Goal: Transaction & Acquisition: Obtain resource

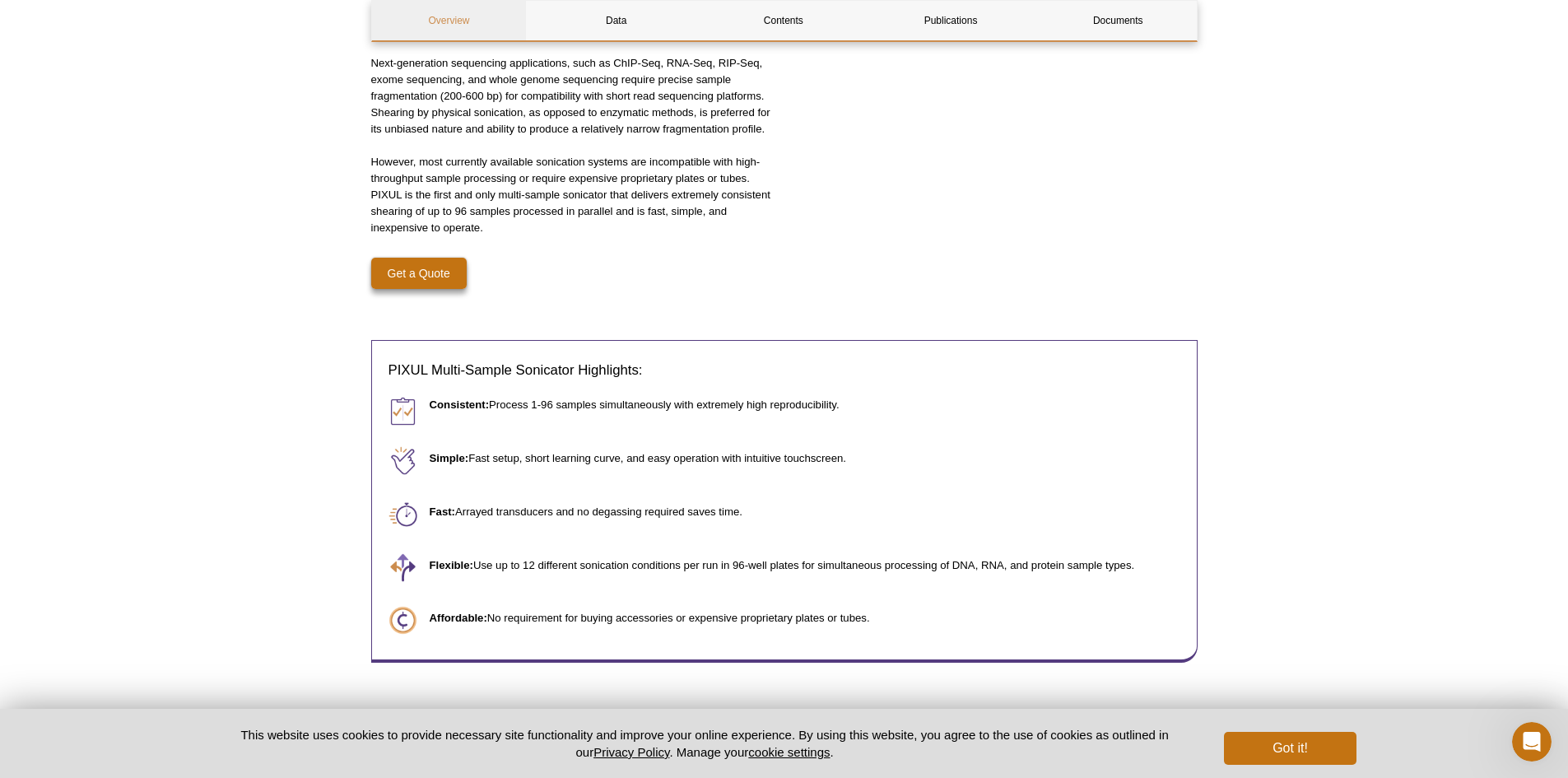
scroll to position [494, 0]
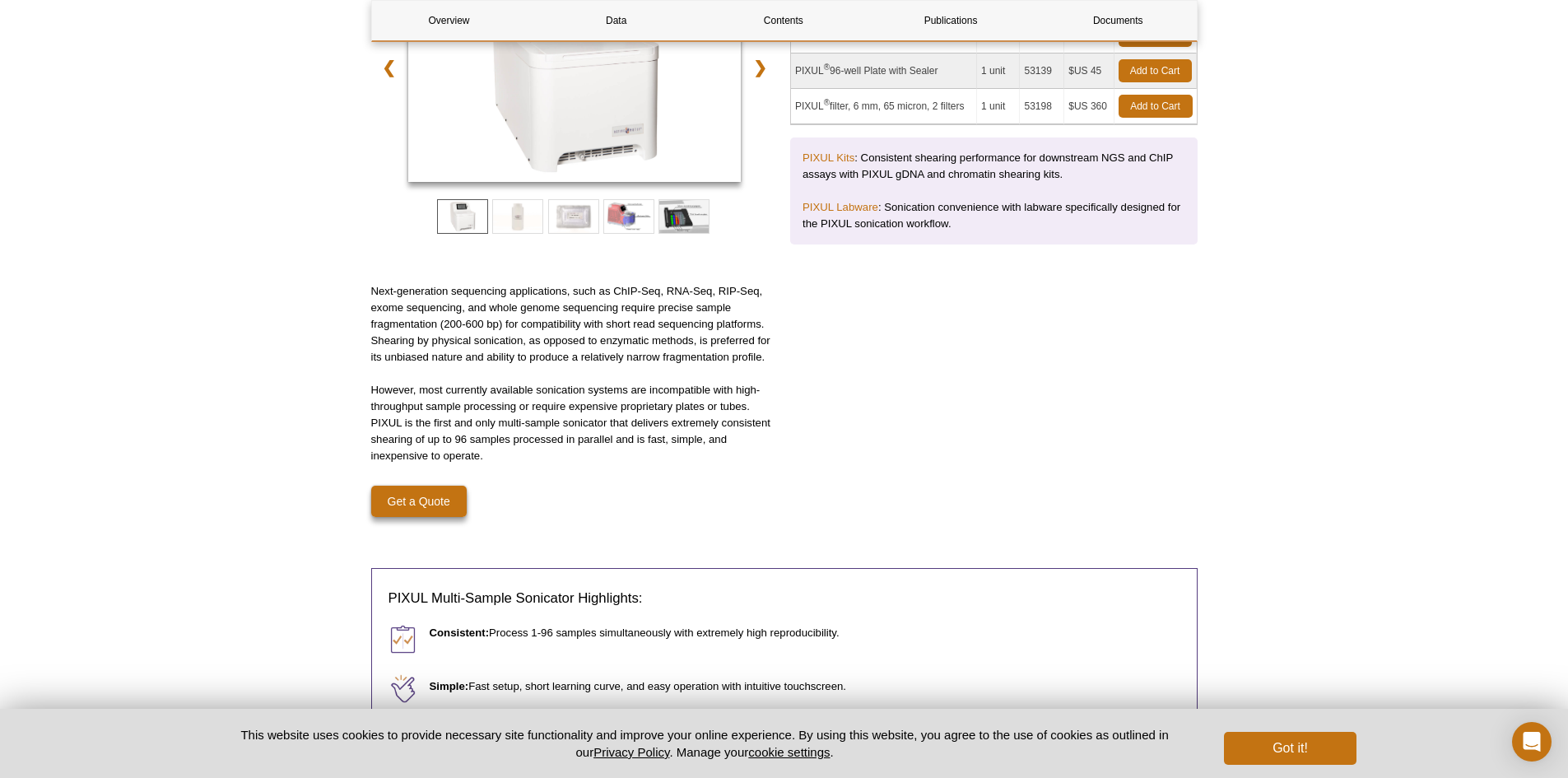
scroll to position [330, 0]
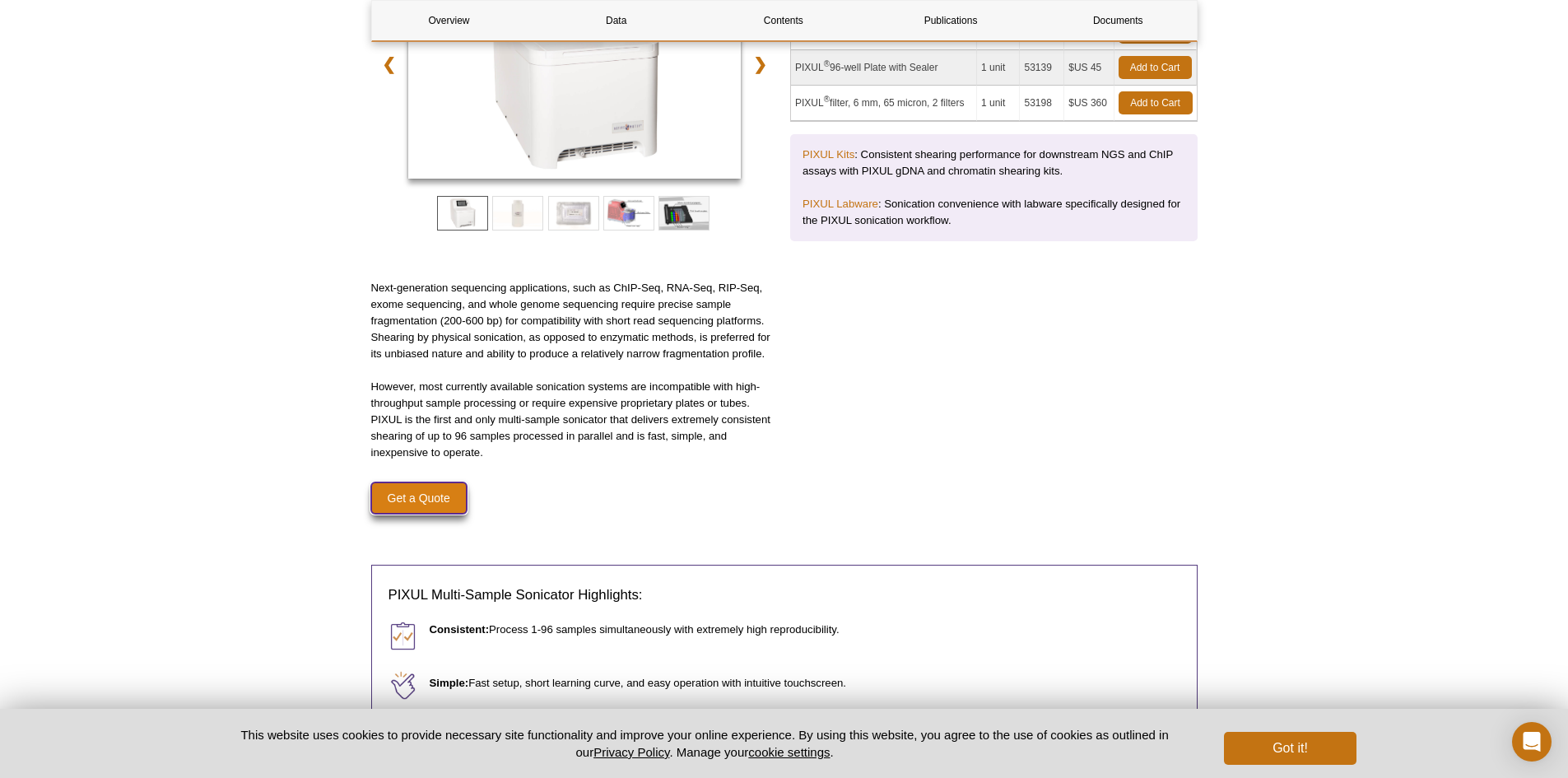
click at [438, 495] on link "Get a Quote" at bounding box center [419, 498] width 95 height 31
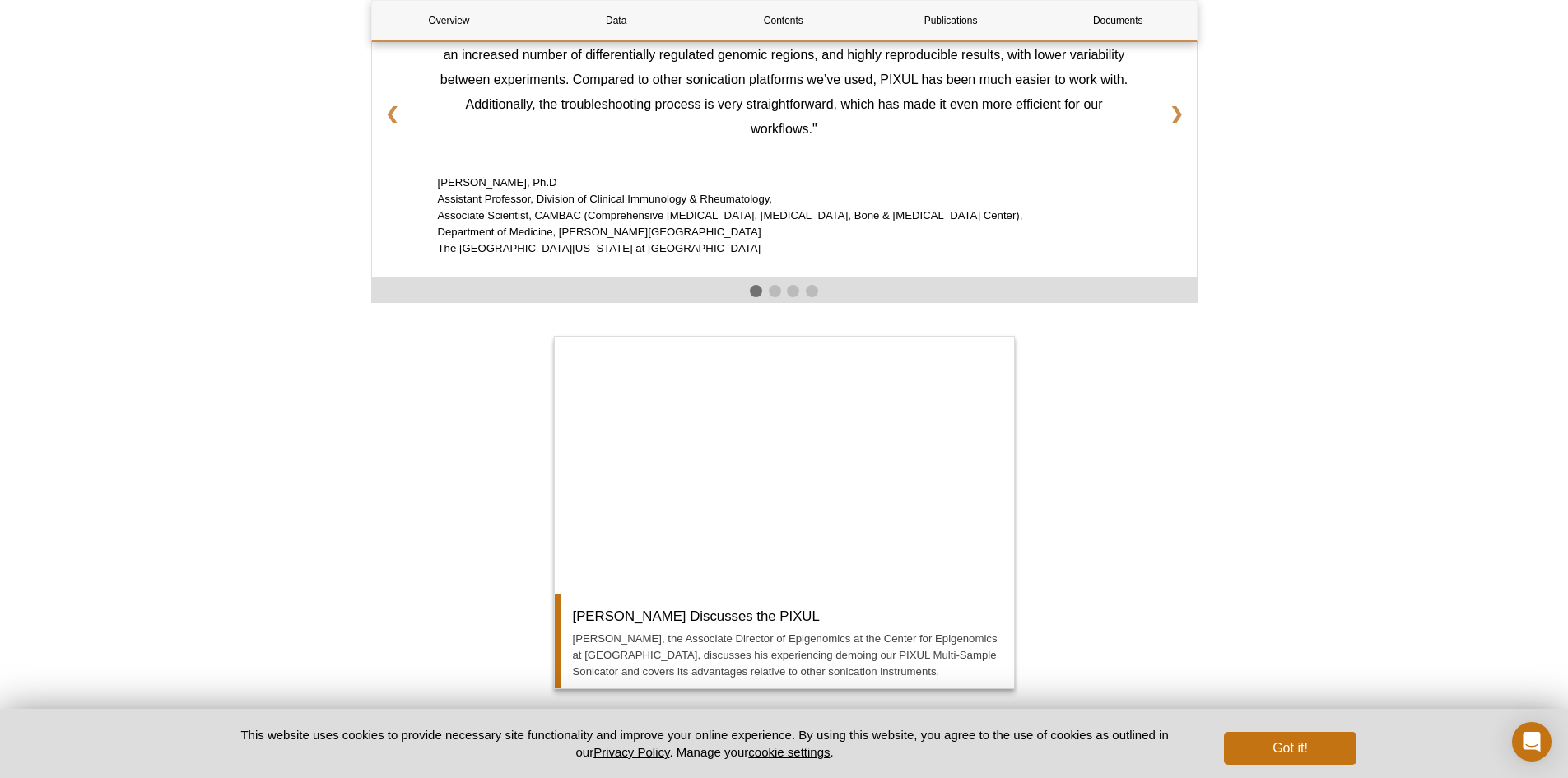
scroll to position [1952, 0]
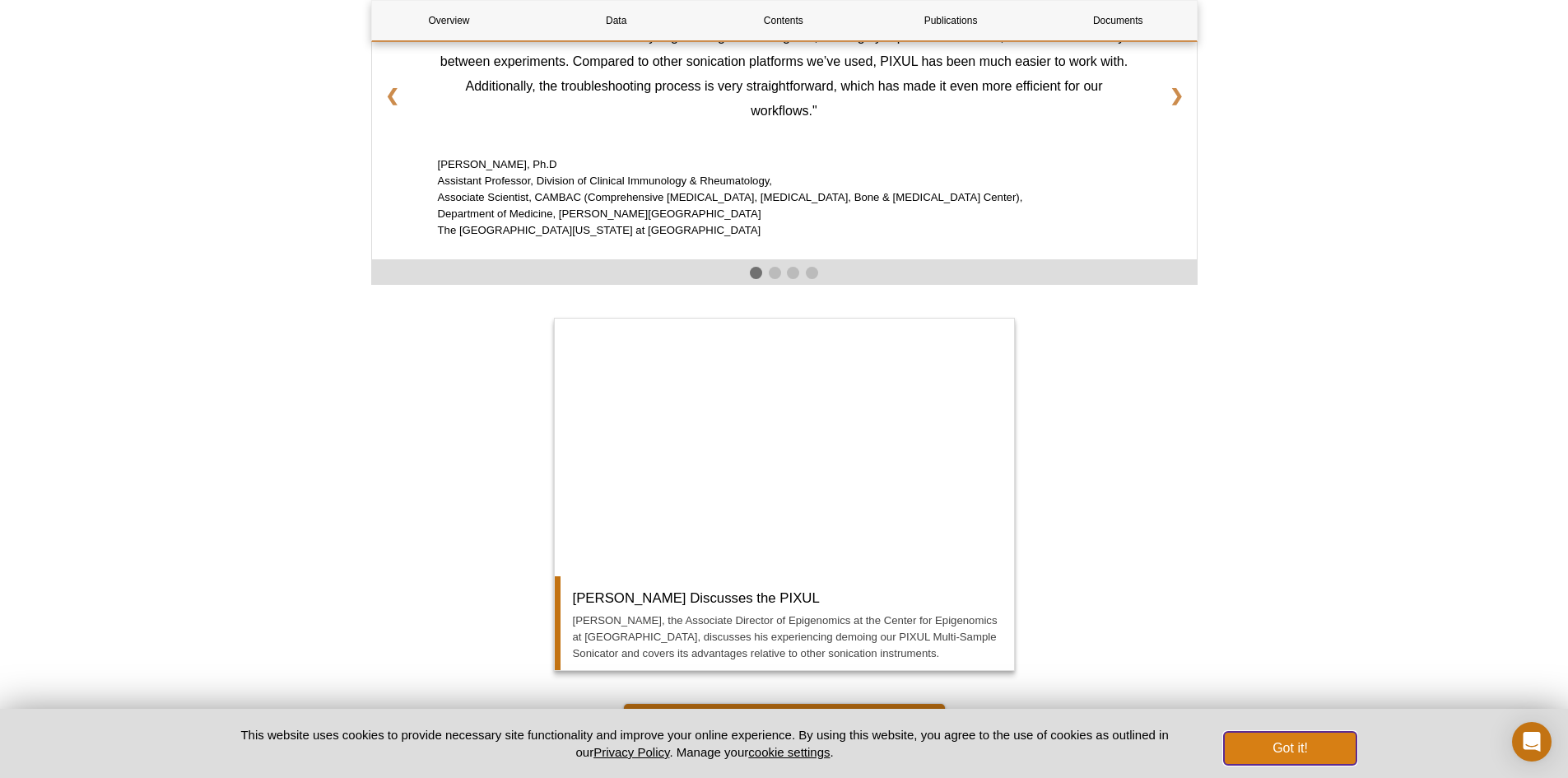
click at [1321, 742] on button "Got it!" at bounding box center [1290, 748] width 132 height 33
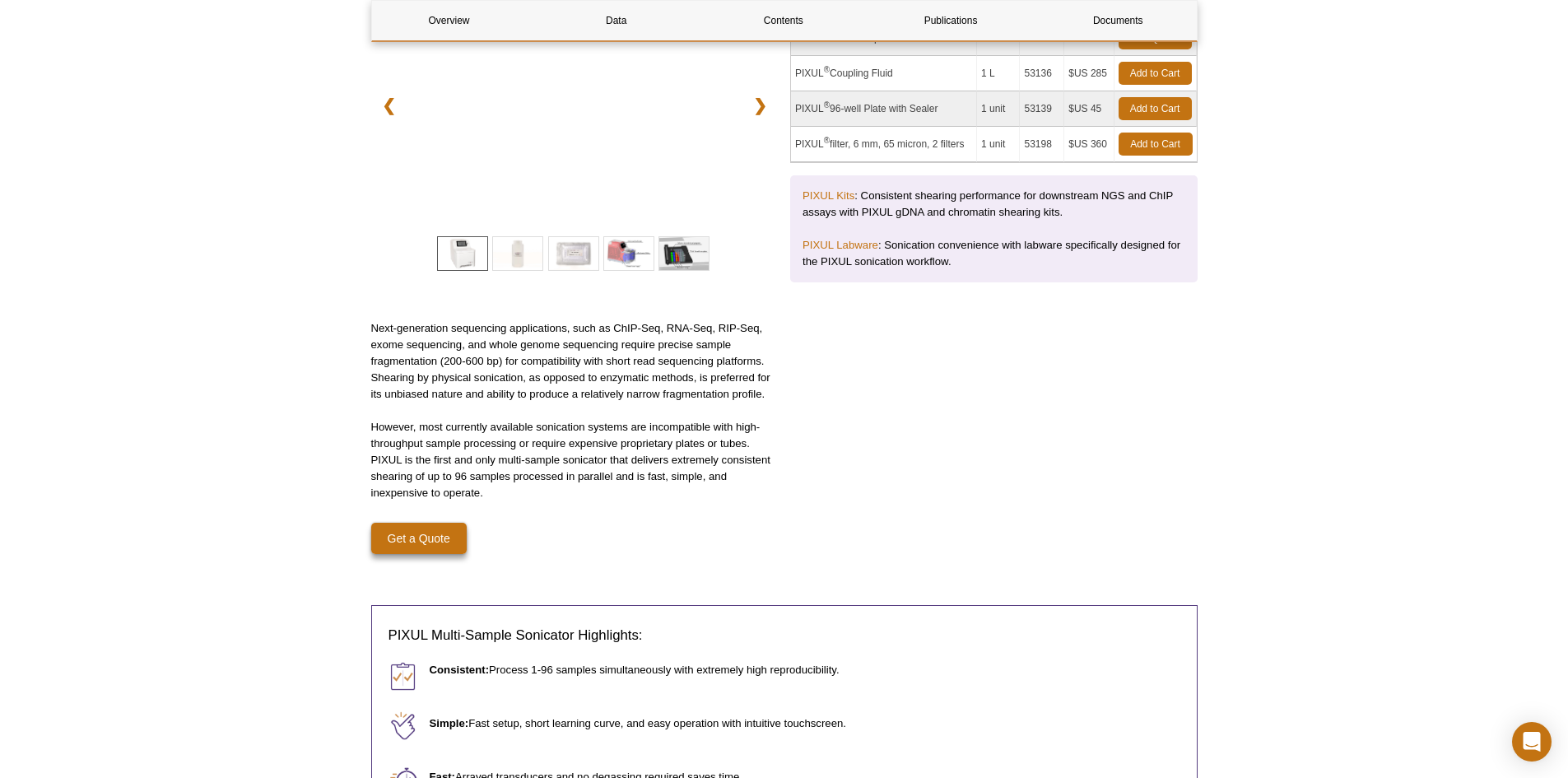
scroll to position [140, 0]
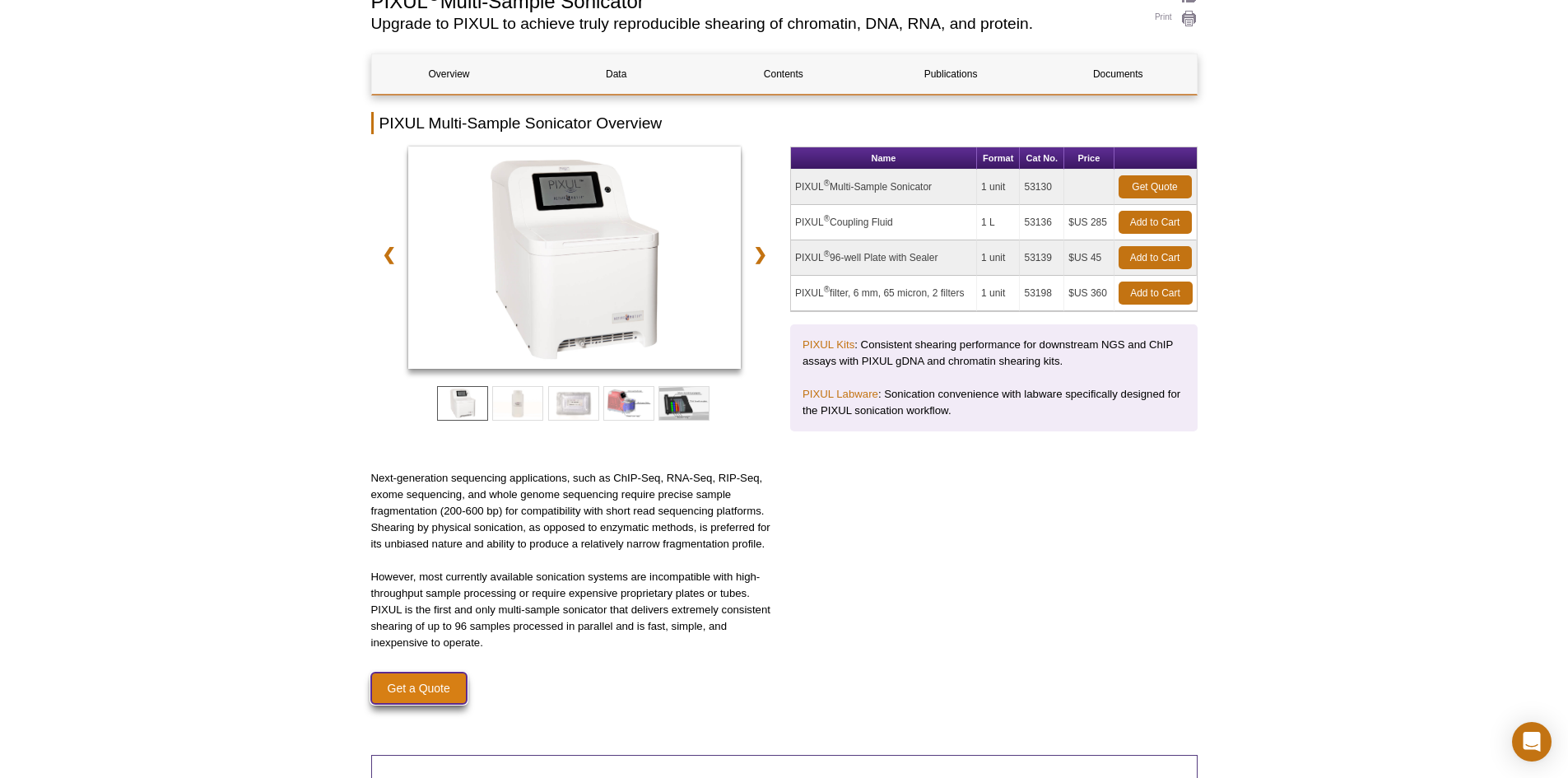
click at [418, 689] on link "Get a Quote" at bounding box center [419, 688] width 95 height 31
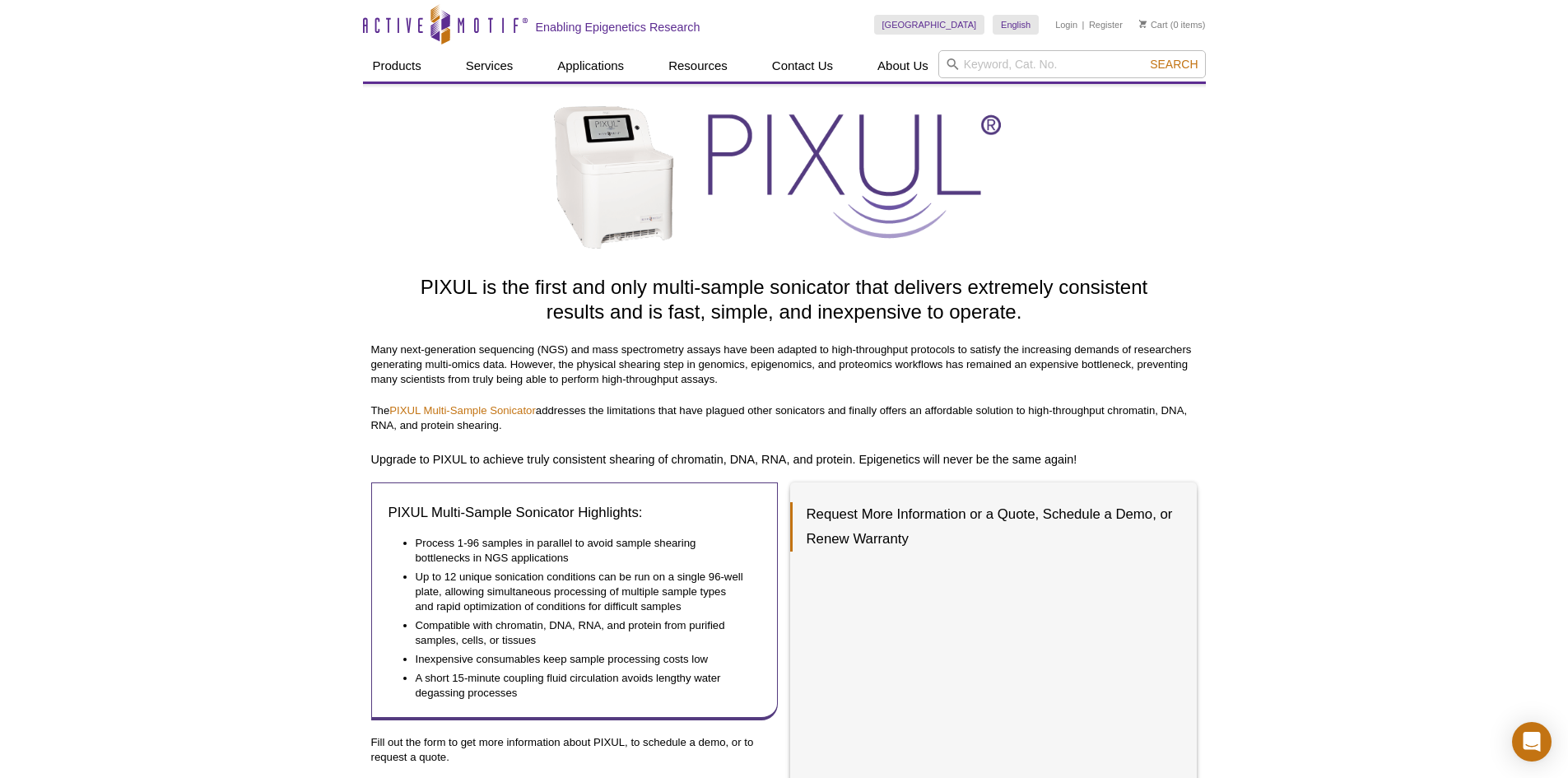
scroll to position [82, 0]
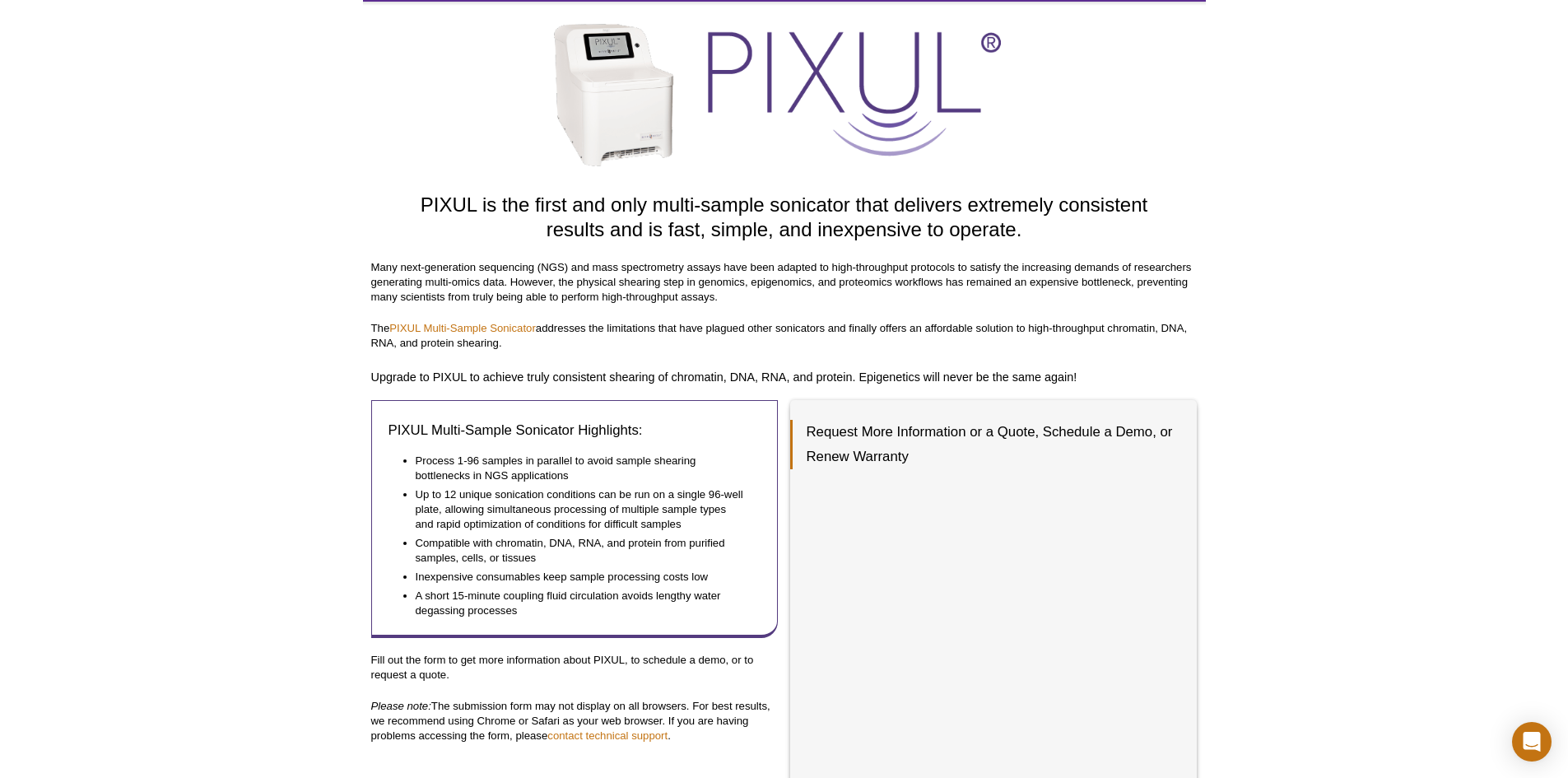
click at [1013, 435] on h3 "Request More Information or a Quote, Schedule a Demo, or Renew Warranty" at bounding box center [985, 444] width 390 height 49
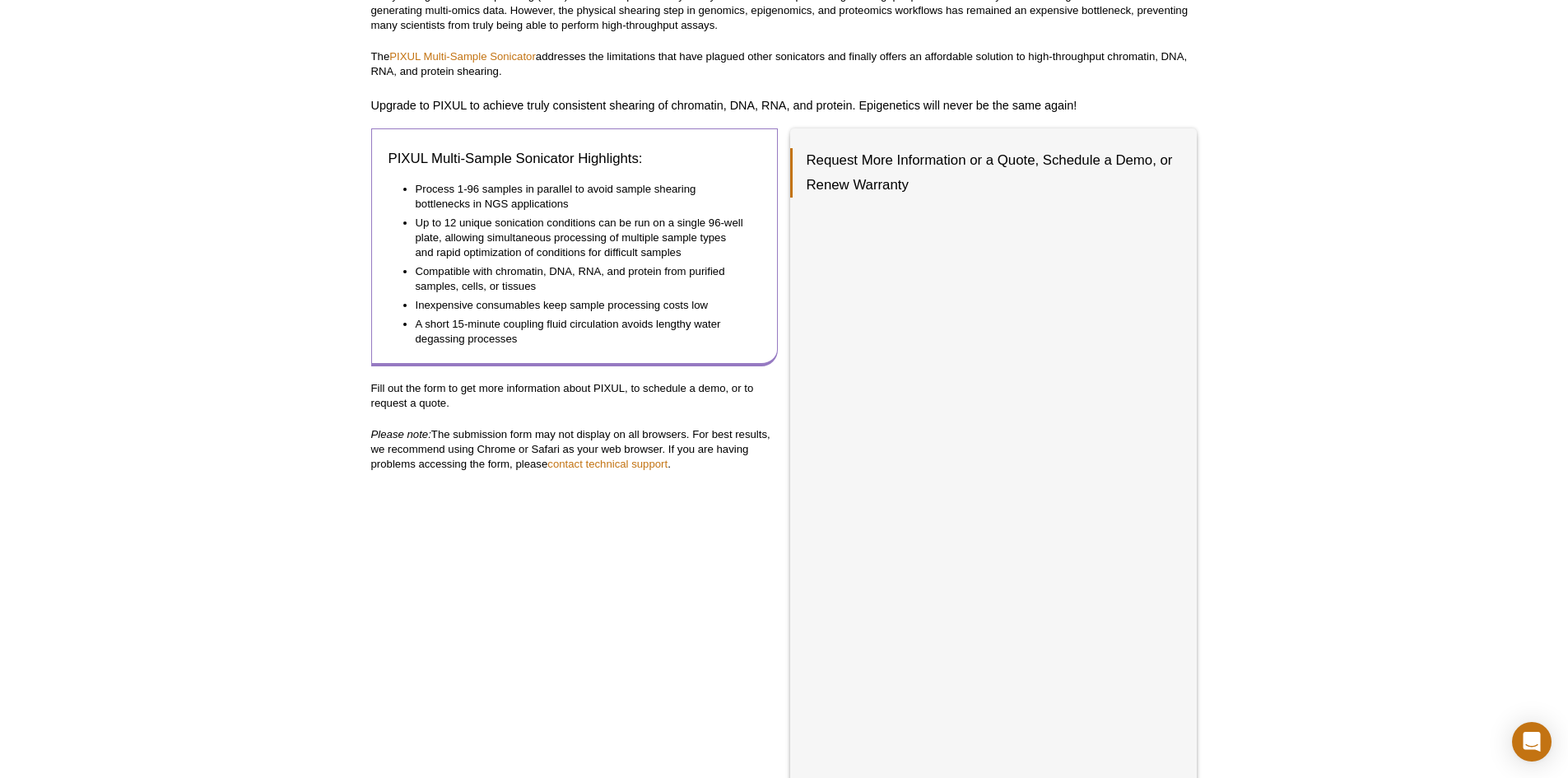
scroll to position [350, 0]
